Goal: Task Accomplishment & Management: Use online tool/utility

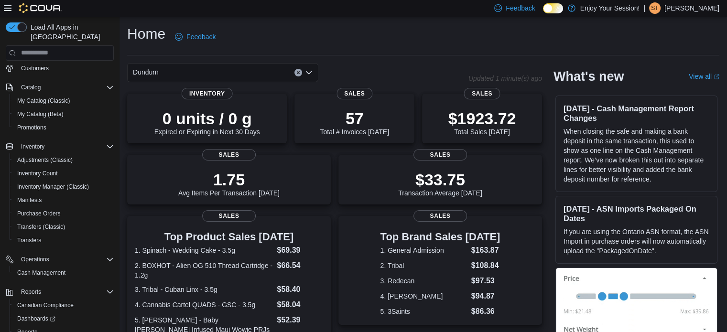
scroll to position [82, 0]
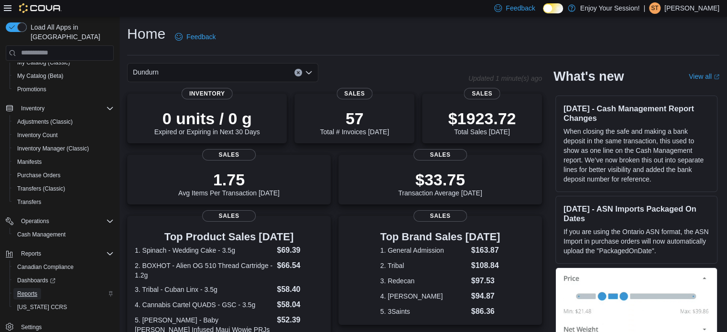
click at [29, 290] on span "Reports" at bounding box center [27, 294] width 20 height 8
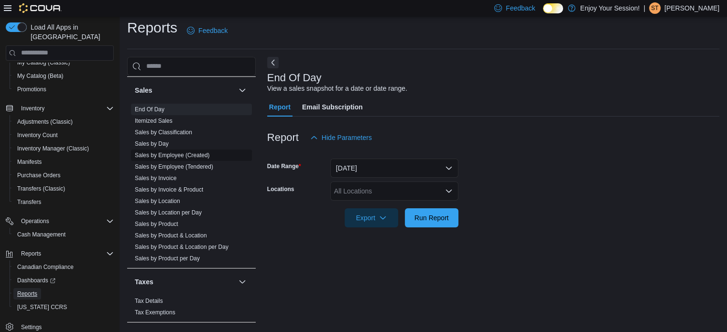
scroll to position [622, 0]
click at [201, 162] on link "Sales by Employee (Tendered)" at bounding box center [174, 165] width 78 height 7
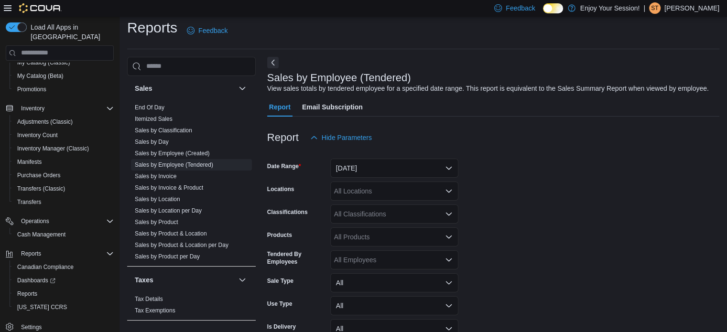
scroll to position [22, 0]
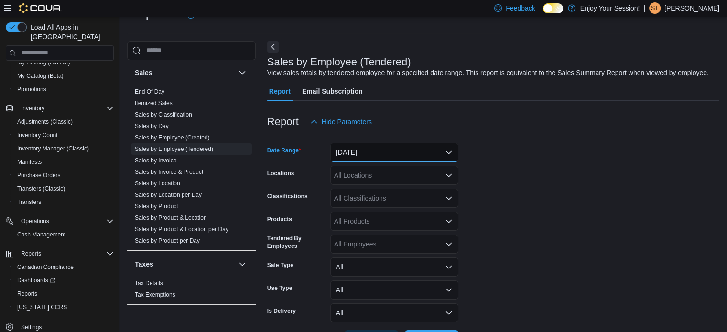
click at [396, 152] on button "[DATE]" at bounding box center [394, 152] width 128 height 19
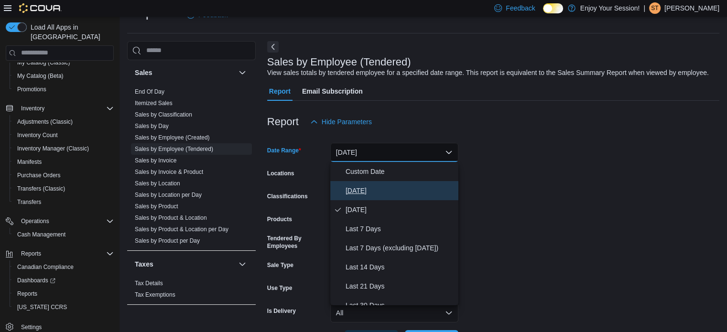
click at [357, 191] on span "[DATE]" at bounding box center [400, 190] width 109 height 11
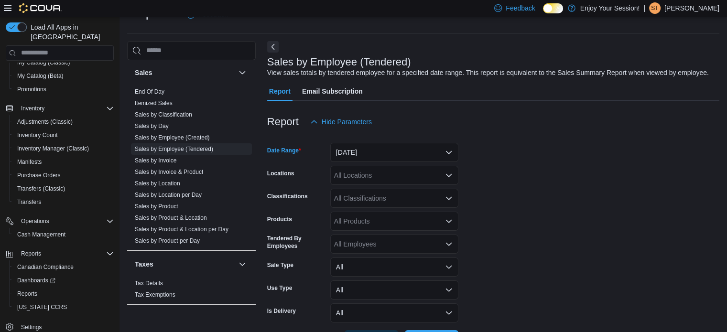
click at [405, 174] on div "All Locations" at bounding box center [394, 175] width 128 height 19
type input "**"
click at [394, 187] on div "Dundurn" at bounding box center [394, 192] width 117 height 10
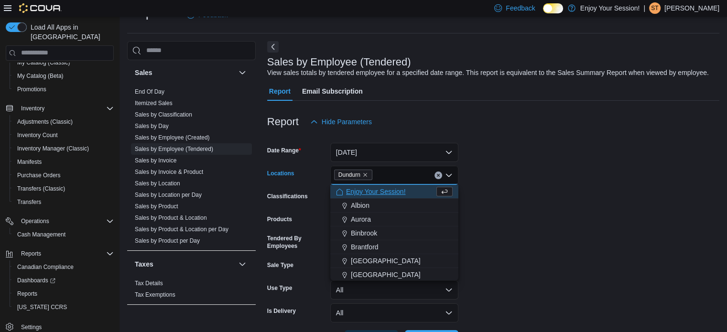
click at [512, 182] on form "Date Range [DATE] Locations [GEOGRAPHIC_DATA] Combo box. Selected. [GEOGRAPHIC_…" at bounding box center [493, 240] width 452 height 218
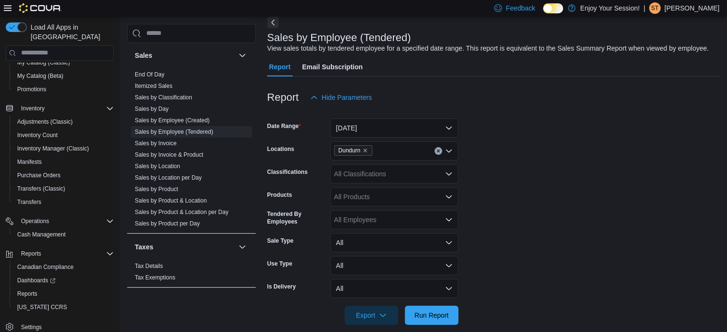
scroll to position [58, 0]
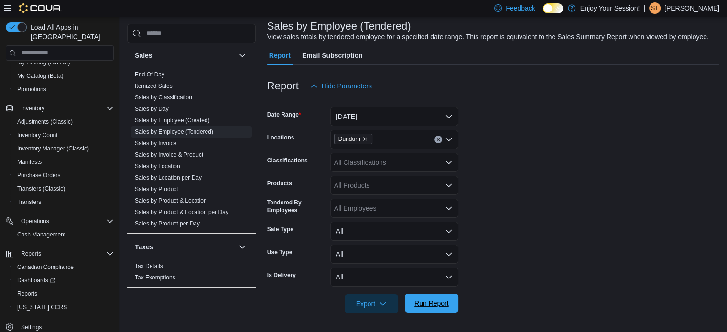
click at [431, 304] on span "Run Report" at bounding box center [432, 304] width 34 height 10
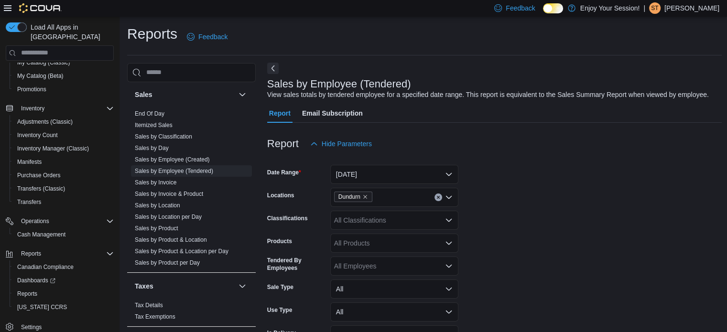
click at [270, 66] on button "Next" at bounding box center [272, 68] width 11 height 11
